Goal: Information Seeking & Learning: Find specific fact

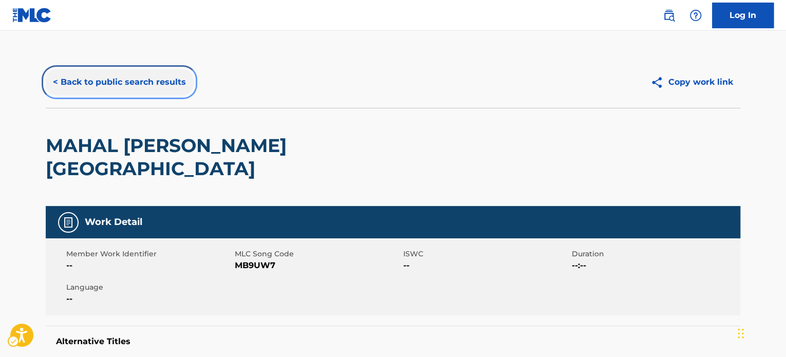
click at [127, 85] on button "< Back to public search results" at bounding box center [119, 82] width 147 height 26
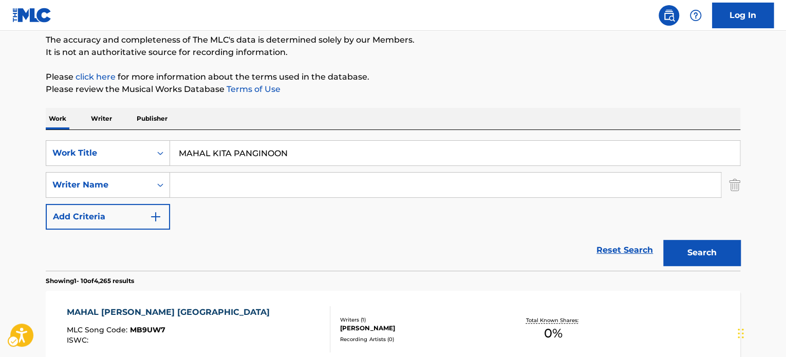
scroll to position [64, 0]
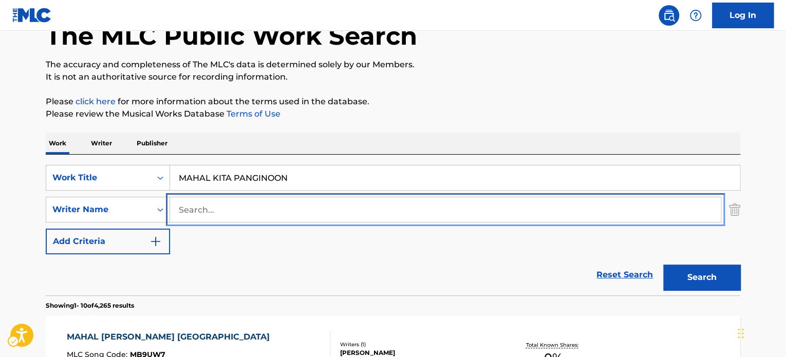
click at [217, 221] on input "Search..." at bounding box center [445, 209] width 550 height 25
paste input "[PERSON_NAME]"
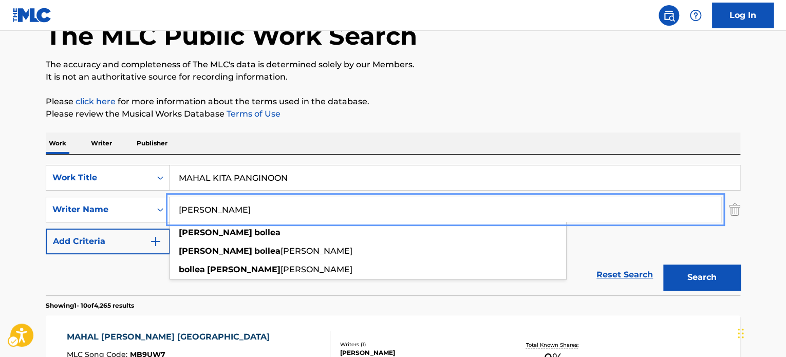
type input "[PERSON_NAME]"
drag, startPoint x: 456, startPoint y: 152, endPoint x: 355, endPoint y: 171, distance: 103.4
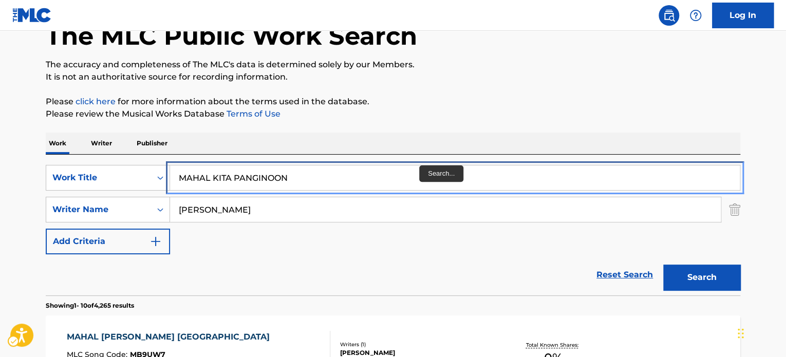
click at [322, 176] on input "MAHAL KITA PANGINOON" at bounding box center [454, 177] width 569 height 25
paste input "CAGE WITHOUT A KEY"
type input "CAGE WITHOUT A KEY"
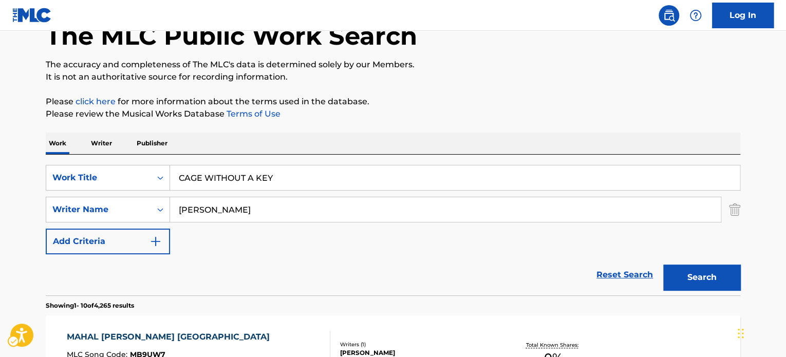
drag, startPoint x: 515, startPoint y: 90, endPoint x: 687, endPoint y: 236, distance: 225.1
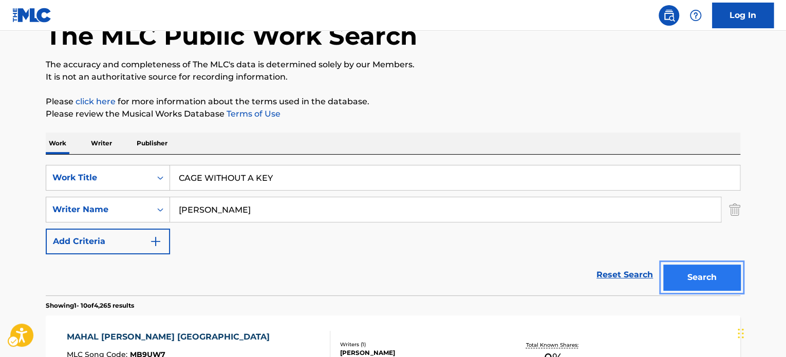
click at [696, 274] on button "Search" at bounding box center [701, 277] width 77 height 26
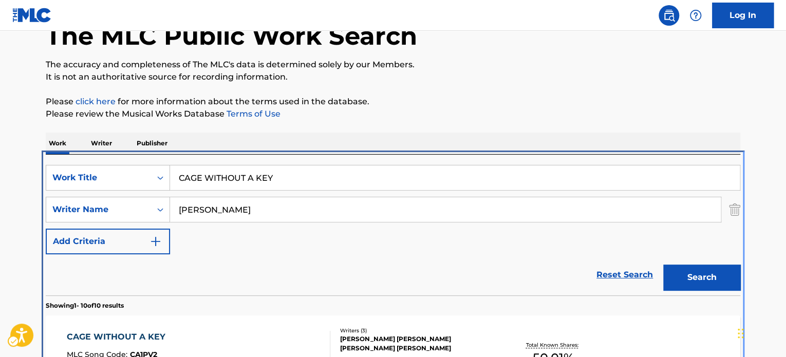
scroll to position [218, 0]
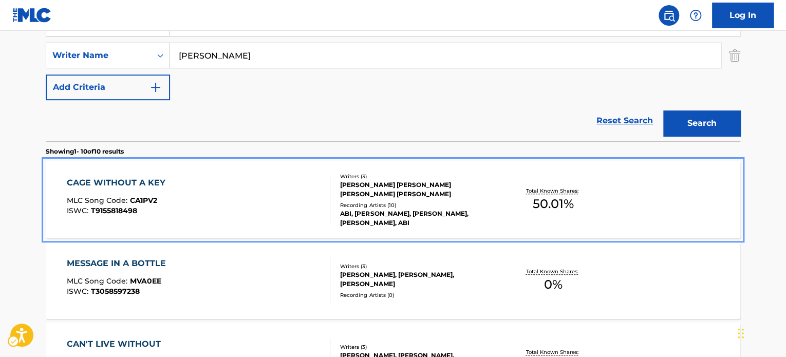
click at [245, 203] on div "CAGE WITHOUT A KEY MLC Song Code : CA1PV2 ISWC : T9155818498" at bounding box center [199, 200] width 264 height 46
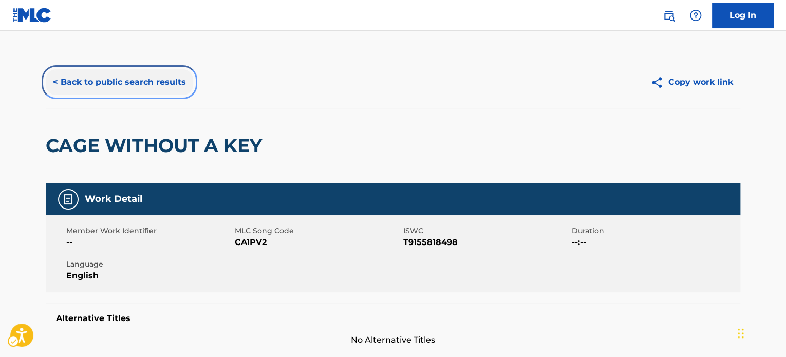
click at [171, 82] on button "< Back to public search results" at bounding box center [119, 82] width 147 height 26
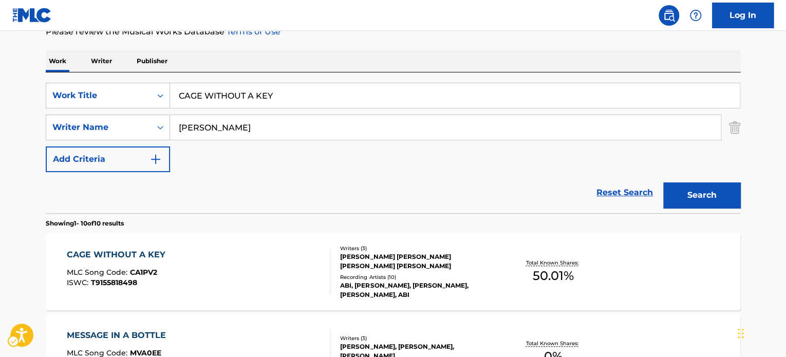
scroll to position [12, 0]
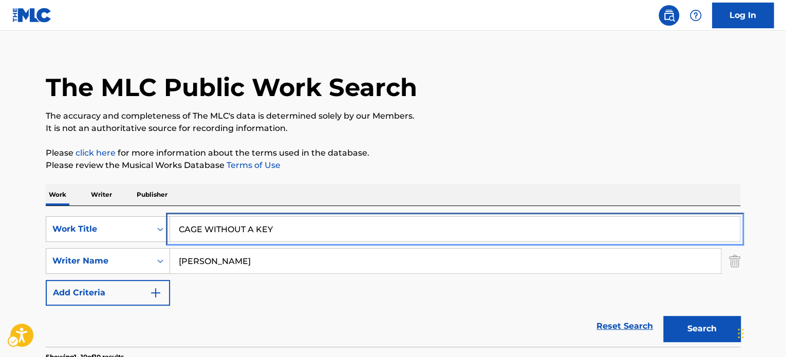
click at [243, 238] on input "CAGE WITHOUT A KEY" at bounding box center [454, 229] width 569 height 25
paste input "LOVE ALL OF ME"
type input "LOVE ALL OF ME"
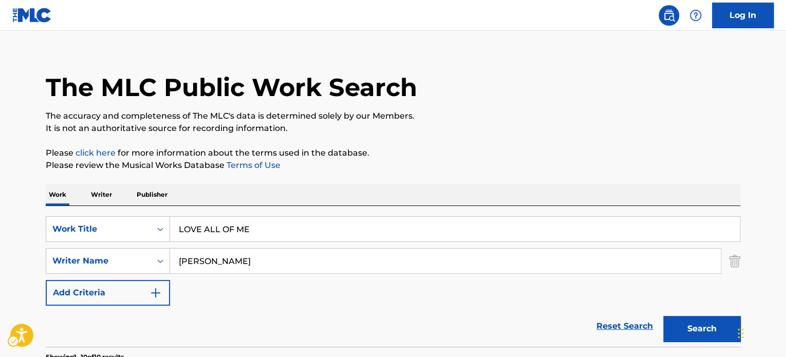
click at [463, 162] on p "Please review the Musical Works Database Terms of Use" at bounding box center [393, 165] width 694 height 12
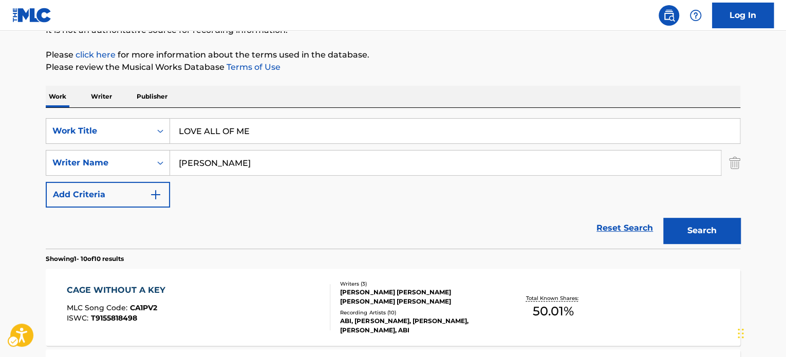
scroll to position [115, 0]
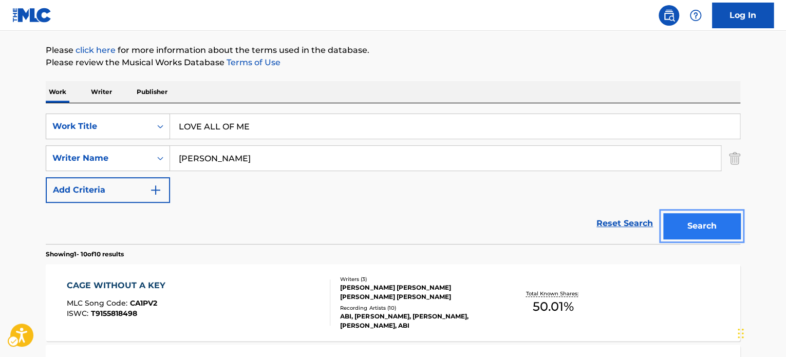
click at [689, 219] on button "Search" at bounding box center [701, 226] width 77 height 26
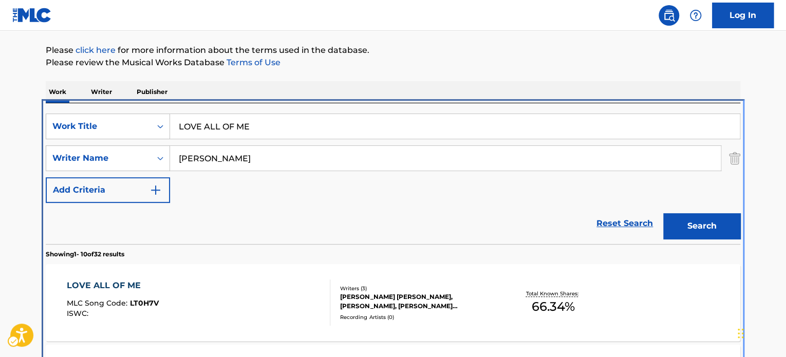
scroll to position [218, 0]
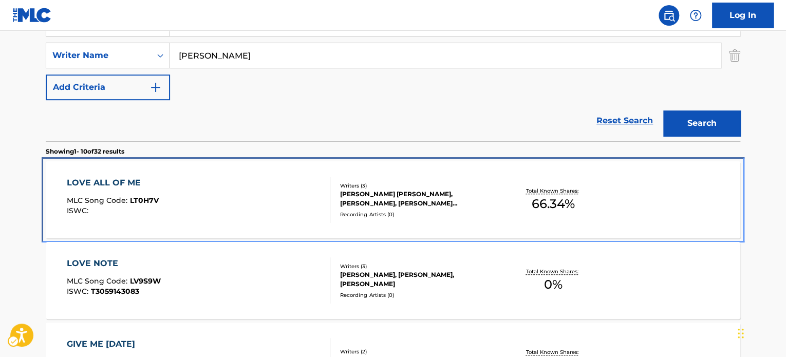
click at [250, 174] on div "LOVE ALL OF ME MLC Song Code : LT0H7V ISWC : Writers ( 3 ) [PERSON_NAME] [PERSO…" at bounding box center [393, 199] width 694 height 77
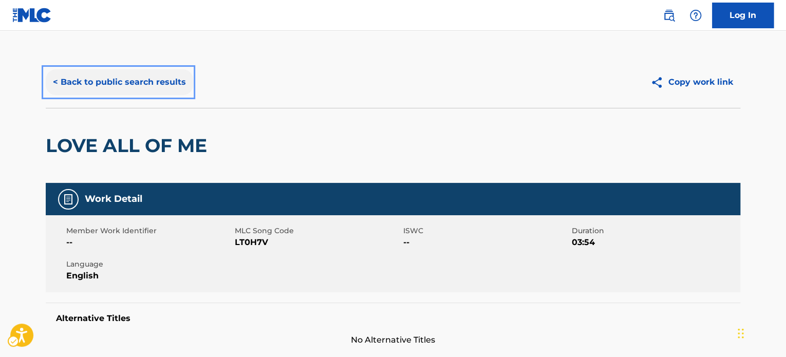
click at [142, 70] on button "< Back to public search results" at bounding box center [119, 82] width 147 height 26
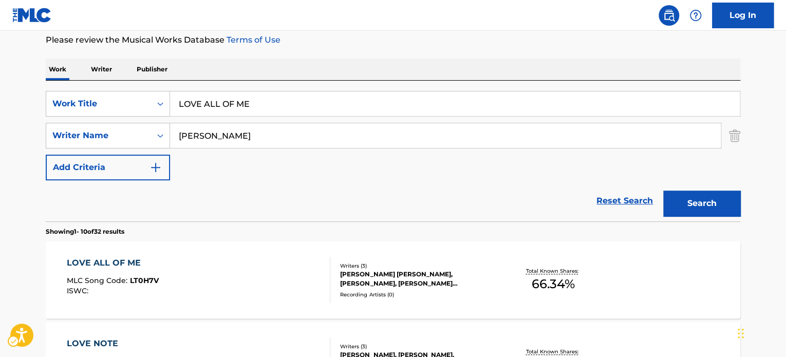
scroll to position [115, 0]
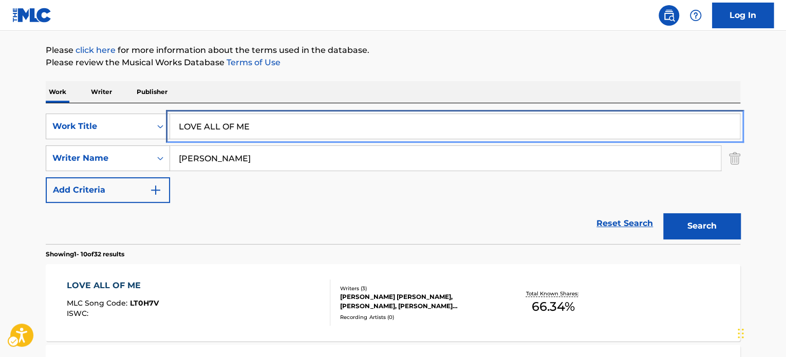
click at [296, 115] on input "LOVE ALL OF ME" at bounding box center [454, 126] width 569 height 25
paste input "Often and Much"
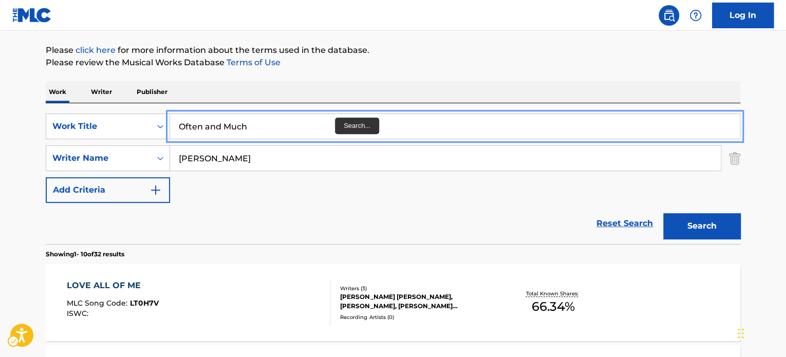
click at [300, 119] on input "Often and Much" at bounding box center [454, 126] width 569 height 25
type input "Often and Much"
click at [466, 94] on div "Work Writer Publisher" at bounding box center [393, 92] width 694 height 22
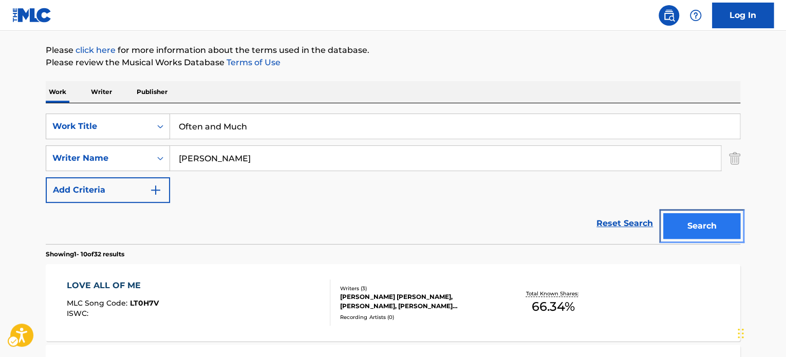
click at [704, 230] on button "Search" at bounding box center [701, 226] width 77 height 26
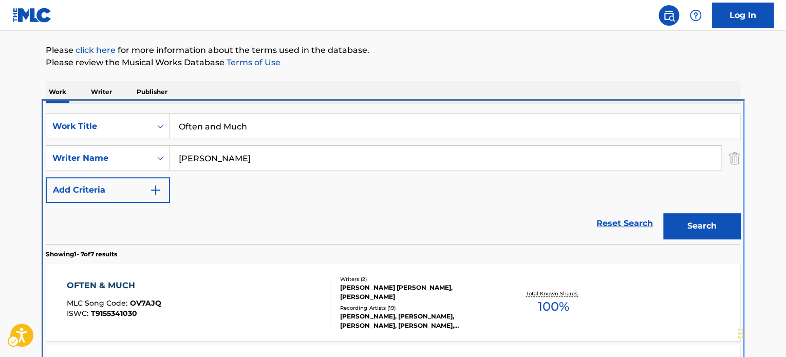
scroll to position [218, 0]
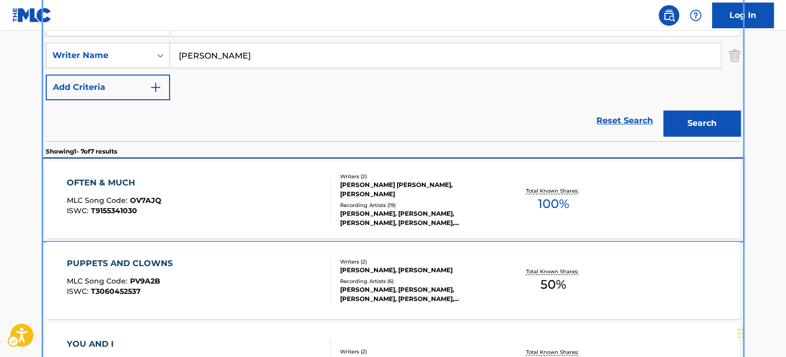
click at [263, 200] on div "OFTEN & MUCH MLC Song Code : OV7AJQ ISWC : T9155341030" at bounding box center [199, 200] width 264 height 46
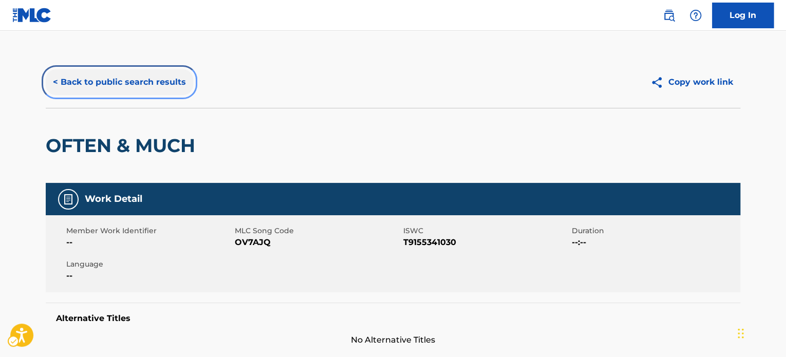
click at [131, 89] on button "< Back to public search results" at bounding box center [119, 82] width 147 height 26
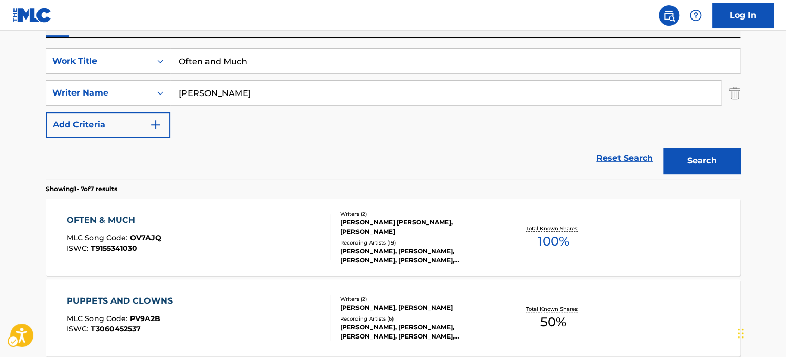
scroll to position [64, 0]
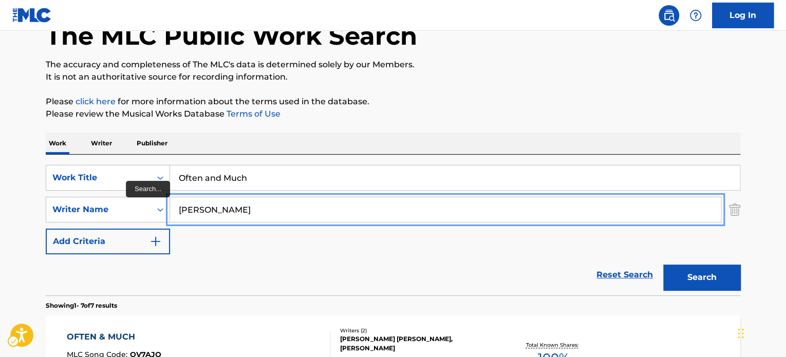
click at [265, 198] on input "[PERSON_NAME]" at bounding box center [445, 209] width 550 height 25
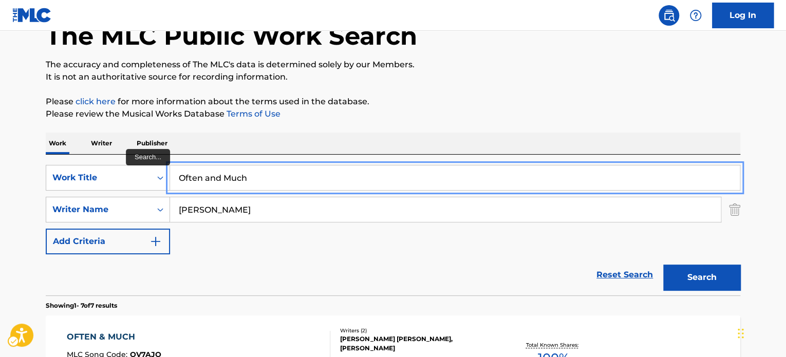
click at [271, 180] on input "Often and Much" at bounding box center [454, 177] width 569 height 25
paste input "Merry Almost Christmas"
type input "Merry Almost Christmas"
click at [571, 99] on p "Please click here for more information about the terms used in the database." at bounding box center [393, 101] width 694 height 12
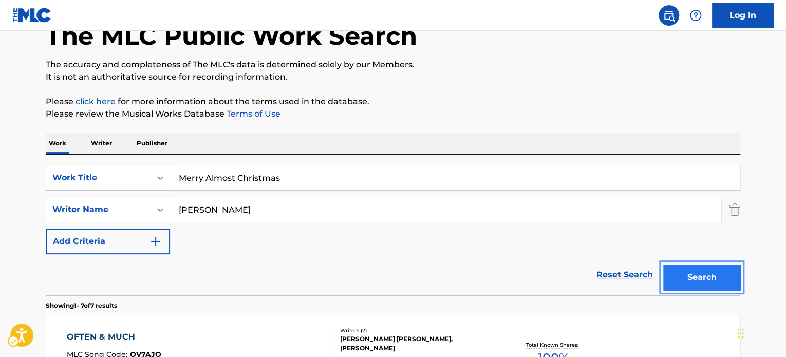
click at [675, 286] on button "Search" at bounding box center [701, 277] width 77 height 26
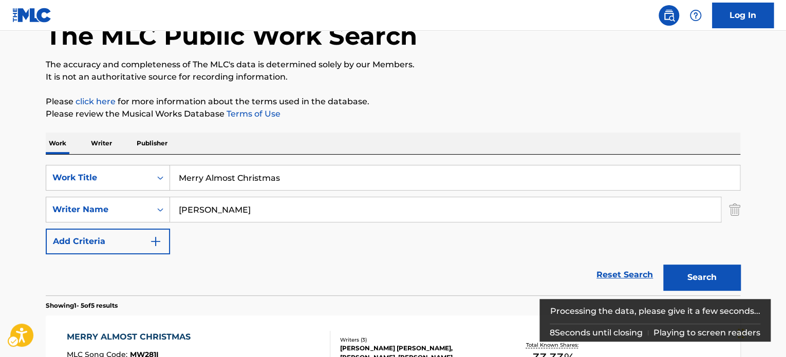
scroll to position [218, 0]
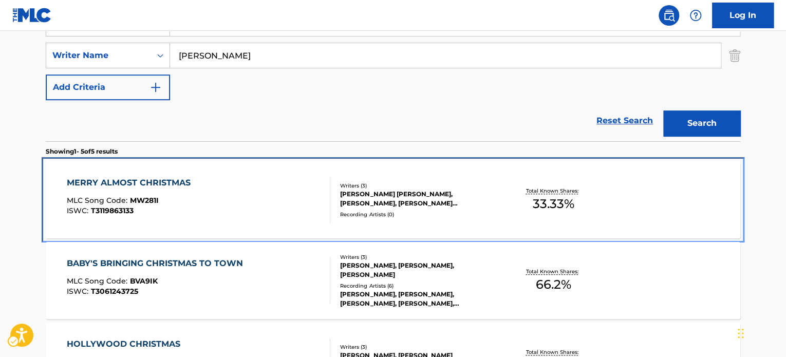
click at [349, 212] on div "Recording Artists ( 0 )" at bounding box center [417, 215] width 155 height 8
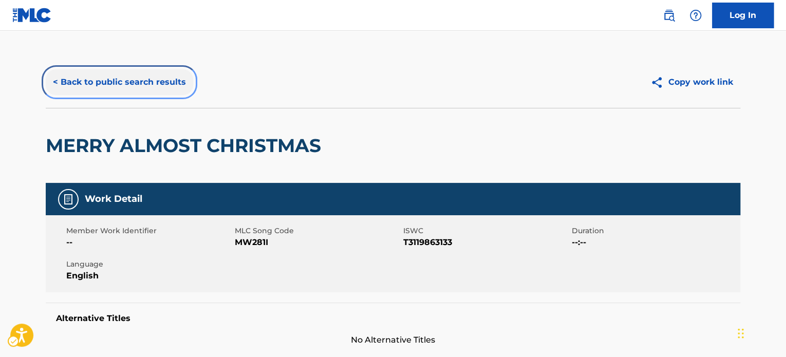
click at [143, 77] on button "< Back to public search results" at bounding box center [119, 82] width 147 height 26
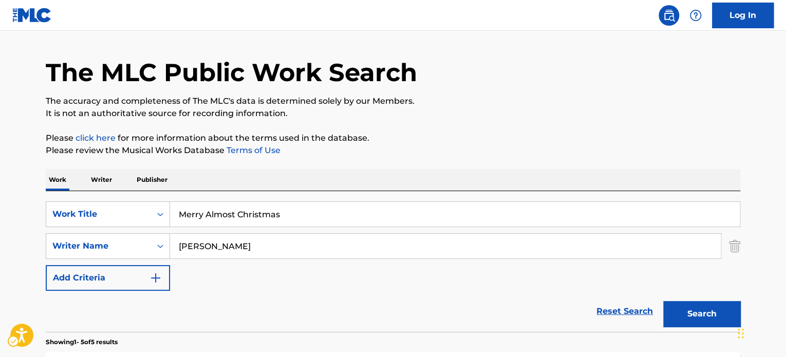
scroll to position [12, 0]
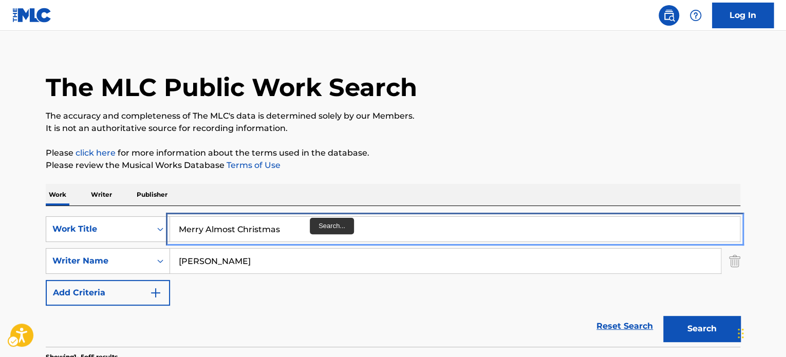
click at [308, 228] on input "Merry Almost Christmas" at bounding box center [454, 229] width 569 height 25
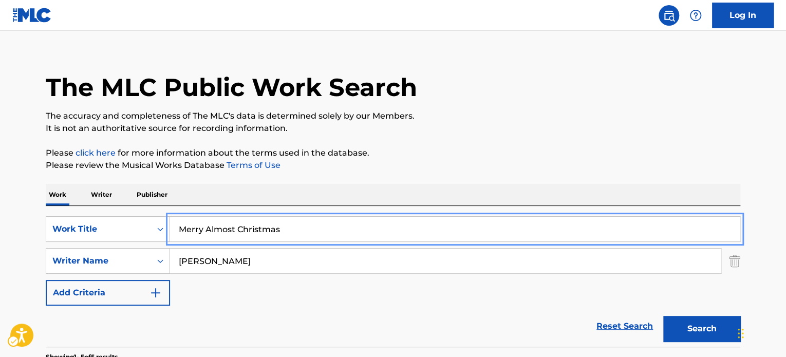
paste input "Walmart Car"
type input "Walmart Cart Christmas"
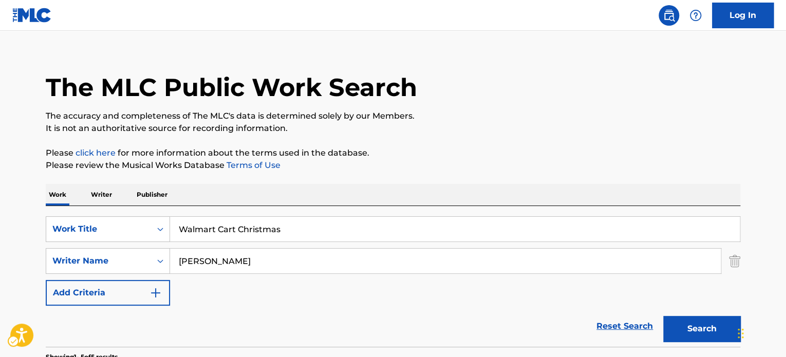
click at [521, 132] on p "It is not an authoritative source for recording information." at bounding box center [393, 128] width 694 height 12
click at [686, 319] on button "Search" at bounding box center [701, 329] width 77 height 26
click at [509, 160] on p "Please review the Musical Works Database Terms of Use | New Window" at bounding box center [393, 165] width 694 height 12
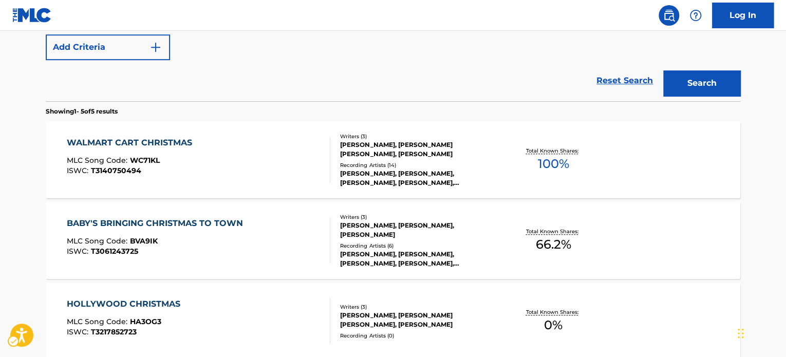
scroll to position [269, 0]
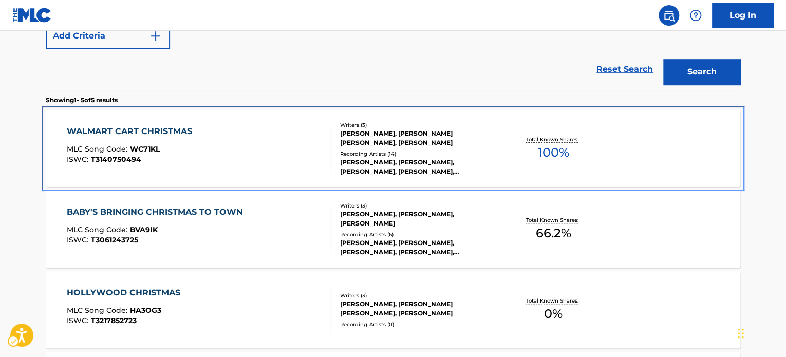
click at [283, 156] on div "WALMART CART CHRISTMAS MLC Song Code : WC71KL ISWC : T3140750494" at bounding box center [199, 148] width 264 height 46
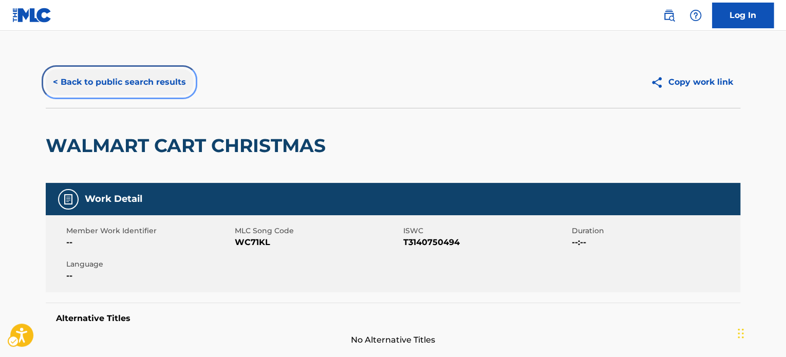
click at [116, 86] on button "< Back to public search results" at bounding box center [119, 82] width 147 height 26
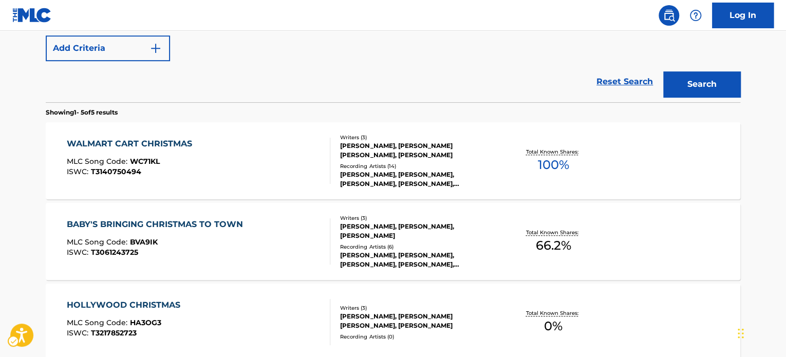
scroll to position [123, 0]
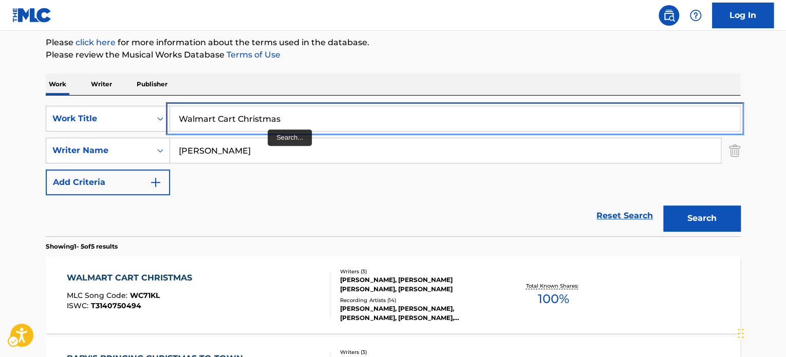
drag, startPoint x: 268, startPoint y: 122, endPoint x: 310, endPoint y: 101, distance: 47.8
click at [268, 122] on input "Walmart Cart Christmas" at bounding box center [454, 118] width 569 height 25
paste input "Baby’s Bringing Christmas to Town"
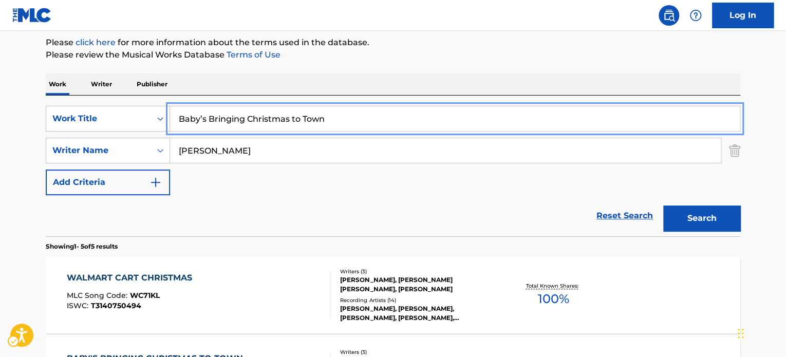
type input "Baby’s Bringing Christmas to Town"
click at [390, 75] on div "Work Writer Publisher" at bounding box center [393, 84] width 694 height 22
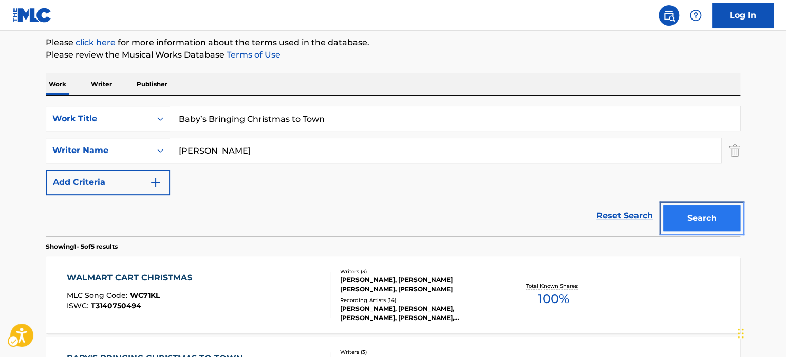
click at [689, 212] on button "Search" at bounding box center [701, 218] width 77 height 26
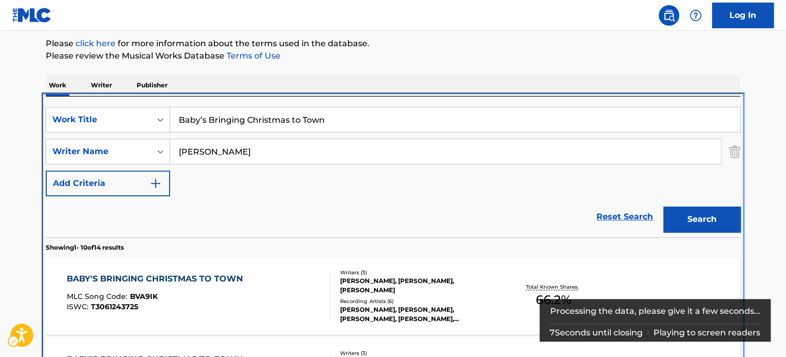
scroll to position [218, 0]
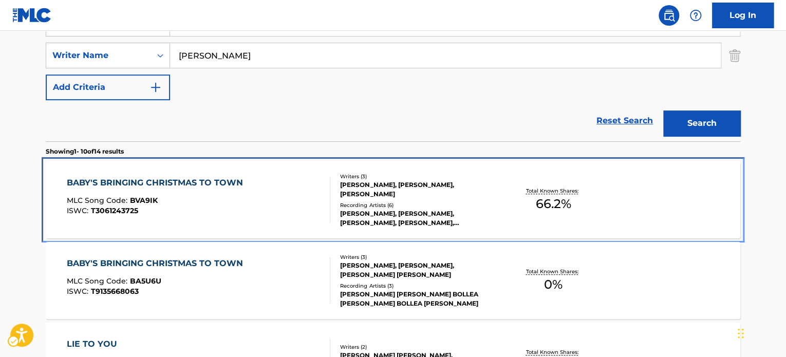
click at [283, 195] on div "BABY'S BRINGING CHRISTMAS TO TOWN MLC Song Code : BVA9IK ISWC : T3061243725" at bounding box center [199, 200] width 264 height 46
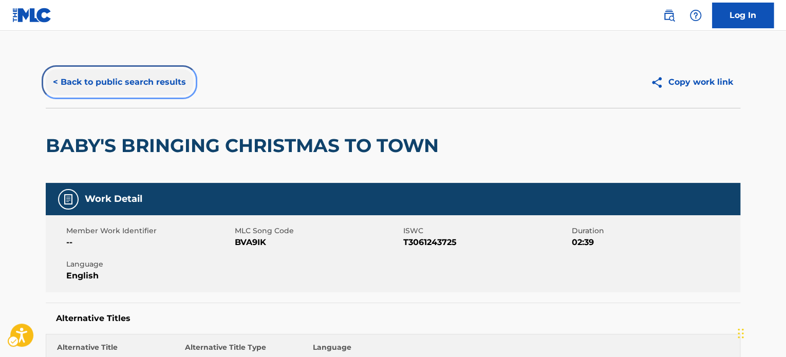
click at [129, 82] on button "< Back to public search results" at bounding box center [119, 82] width 147 height 26
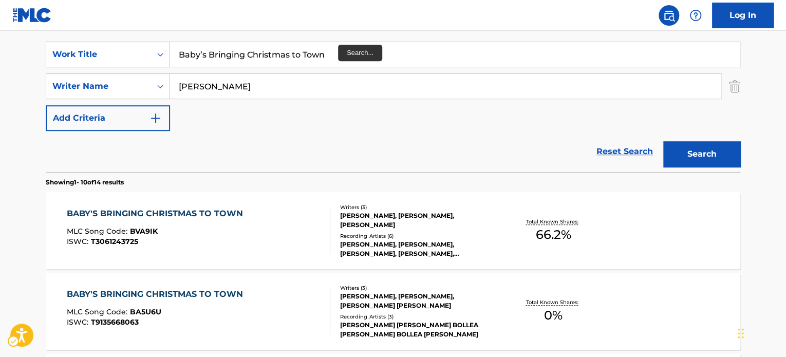
scroll to position [115, 0]
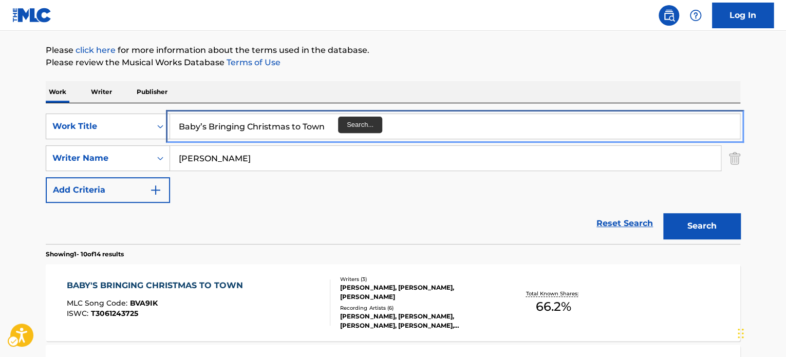
click at [300, 122] on input "Baby’s Bringing Christmas to Town" at bounding box center [454, 126] width 569 height 25
paste input "Mirror"
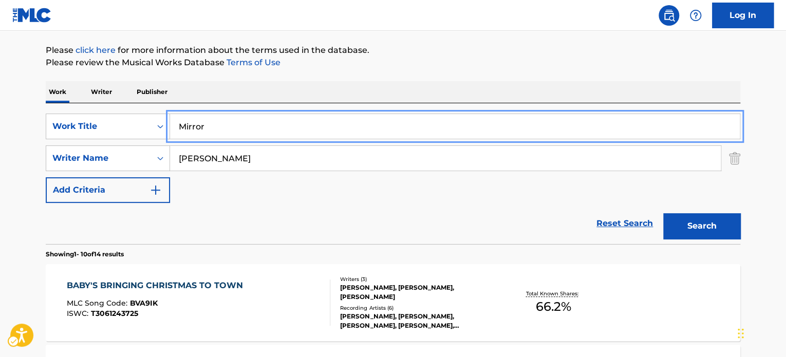
type input "Mirror"
click at [483, 58] on p "Please review the Musical Works Database Terms of Use" at bounding box center [393, 62] width 694 height 12
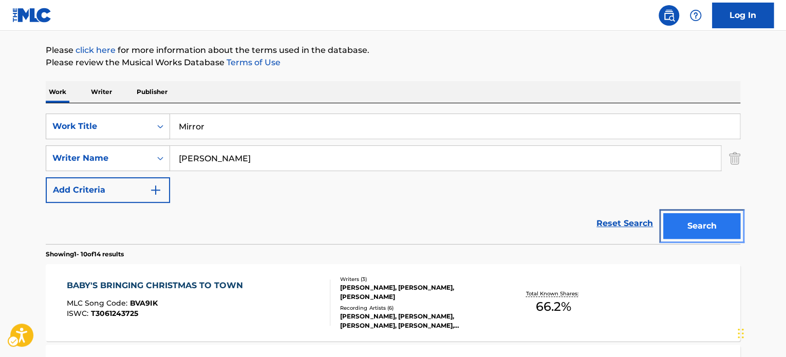
click at [670, 226] on button "Search" at bounding box center [701, 226] width 77 height 26
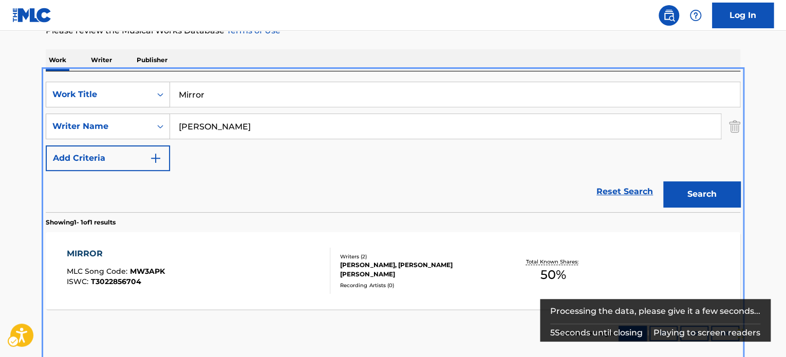
scroll to position [198, 0]
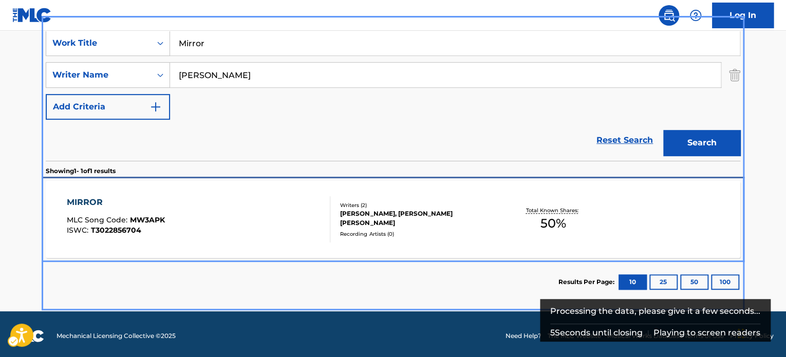
click at [224, 220] on div "MIRROR MLC Song Code : MW3APK ISWC : T3022856704" at bounding box center [199, 219] width 264 height 46
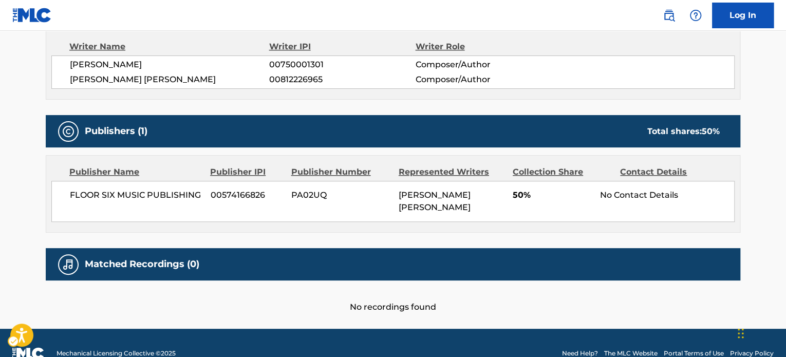
scroll to position [379, 0]
